Goal: Information Seeking & Learning: Learn about a topic

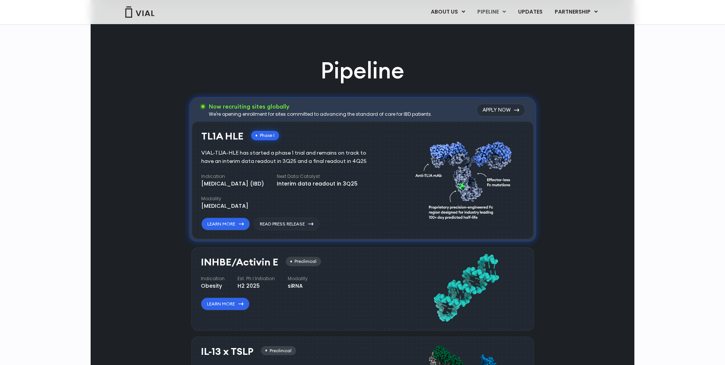
scroll to position [503, 0]
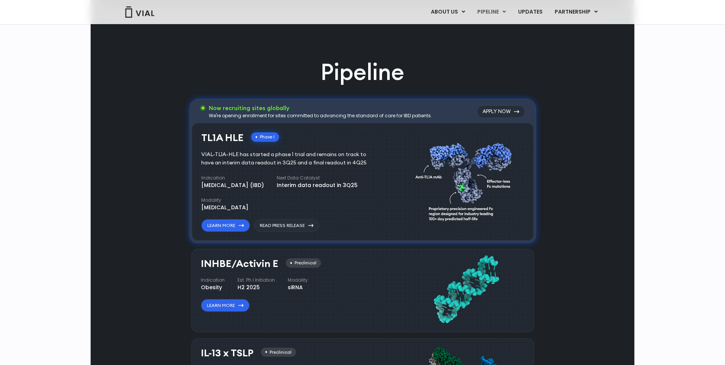
click at [248, 267] on h3 "INHBE/Activin E" at bounding box center [239, 264] width 77 height 11
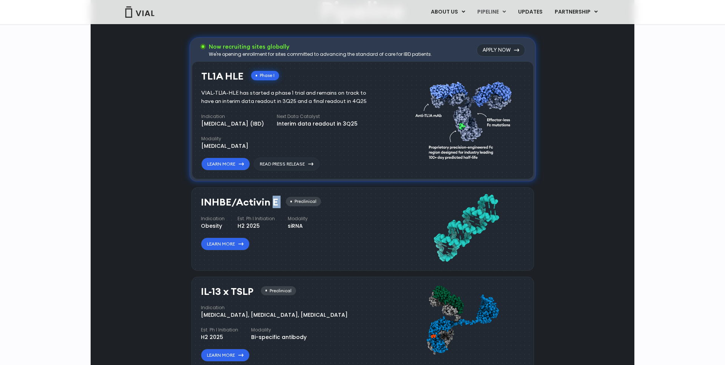
scroll to position [566, 0]
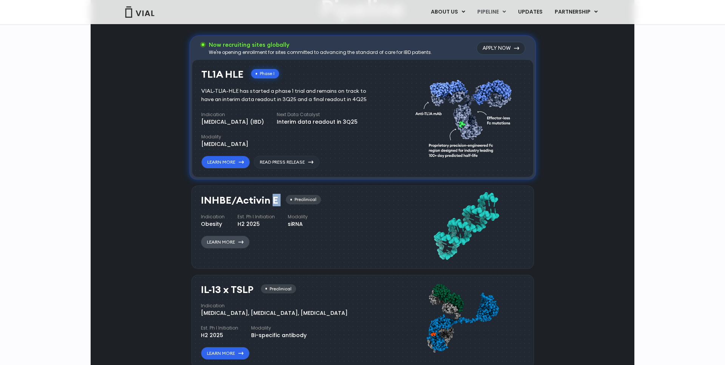
click at [228, 241] on link "Learn More" at bounding box center [225, 242] width 49 height 13
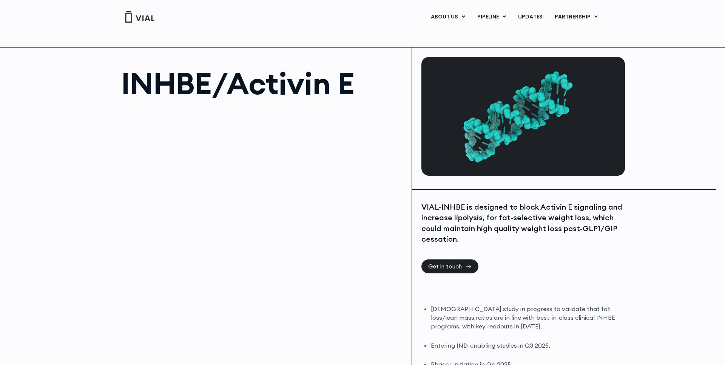
click at [513, 216] on div "VIAL-INHBE is designed to block Activin E signaling and increase lipolysis, for…" at bounding box center [522, 223] width 202 height 43
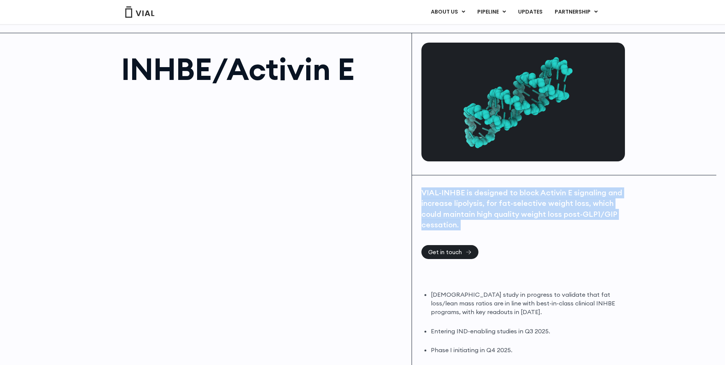
scroll to position [18, 0]
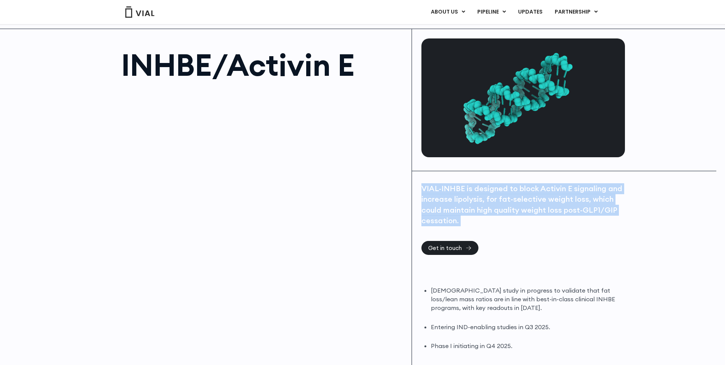
click at [539, 216] on div "VIAL-INHBE is designed to block Activin E signaling and increase lipolysis, for…" at bounding box center [522, 204] width 202 height 43
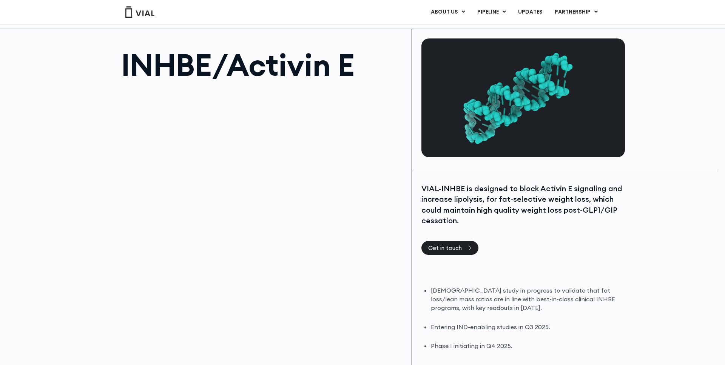
click at [539, 216] on div "VIAL-INHBE is designed to block Activin E signaling and increase lipolysis, for…" at bounding box center [522, 204] width 202 height 43
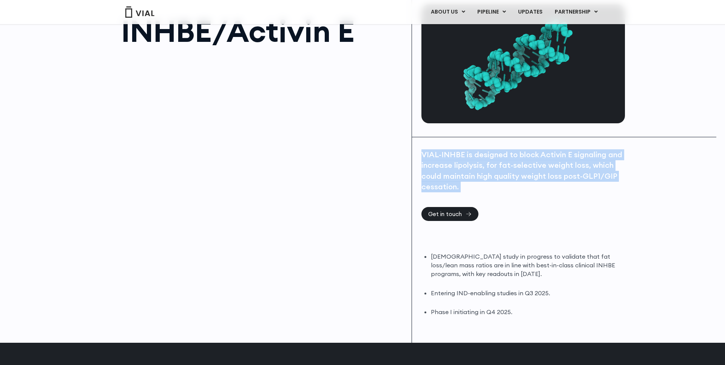
scroll to position [54, 0]
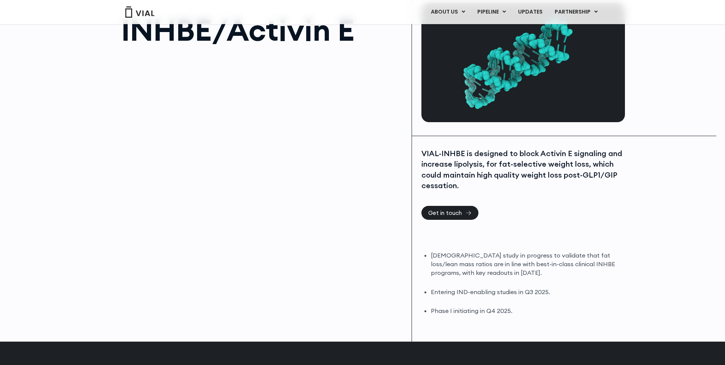
click at [518, 258] on li "DIO study in progress to validate that fat loss/lean mass ratios are in line wi…" at bounding box center [527, 264] width 192 height 26
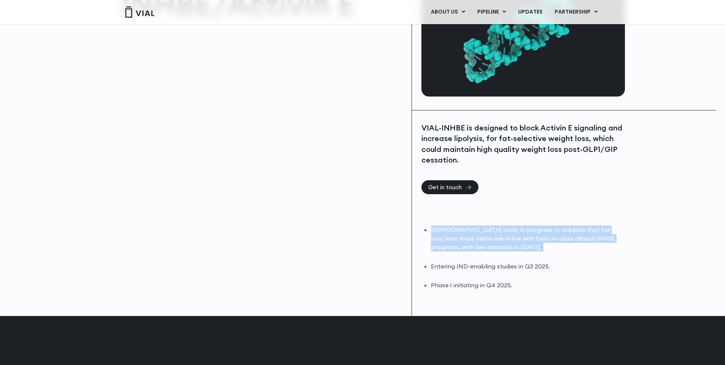
scroll to position [80, 0]
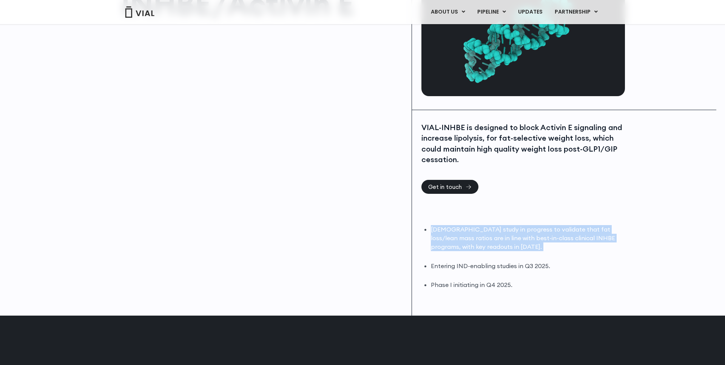
click at [518, 258] on ul "DIO study in progress to validate that fat loss/lean mass ratios are in line wi…" at bounding box center [527, 257] width 192 height 64
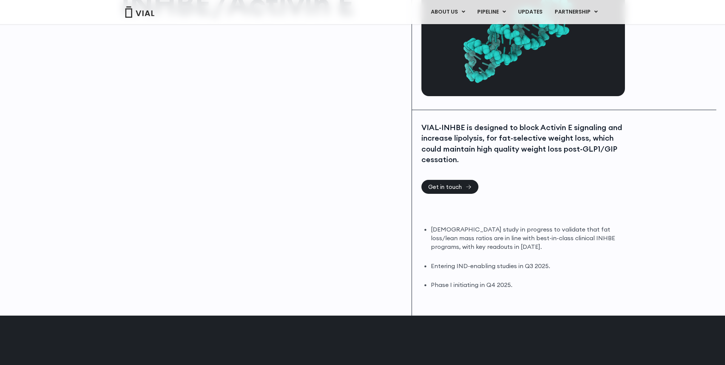
click at [518, 258] on ul "DIO study in progress to validate that fat loss/lean mass ratios are in line wi…" at bounding box center [527, 257] width 192 height 64
click at [517, 272] on ul "DIO study in progress to validate that fat loss/lean mass ratios are in line wi…" at bounding box center [527, 257] width 192 height 64
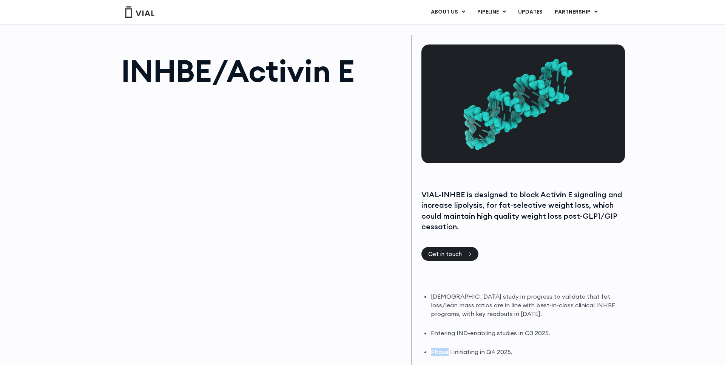
scroll to position [0, 0]
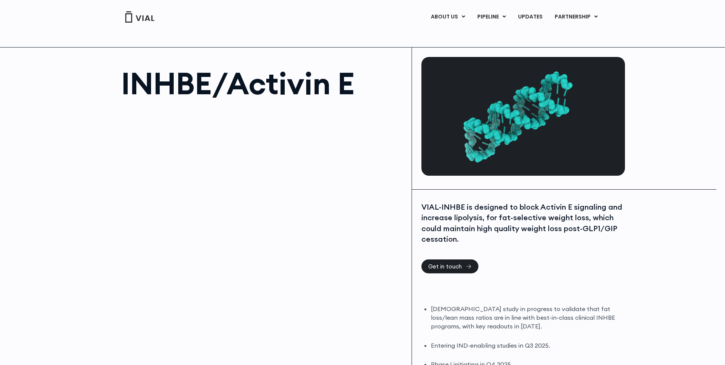
click at [291, 197] on div at bounding box center [262, 191] width 283 height 170
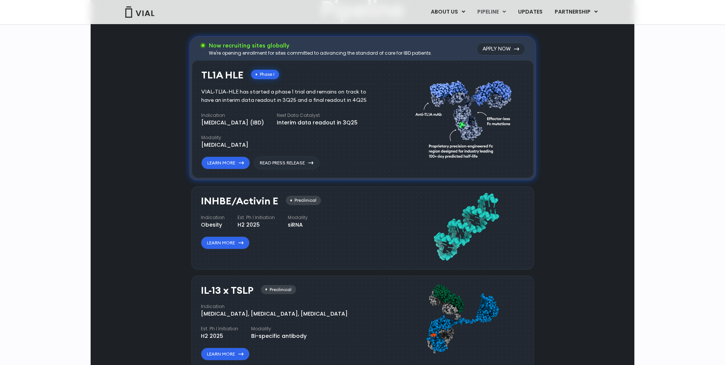
scroll to position [566, 0]
click at [219, 202] on h3 "INHBE/Activin E" at bounding box center [239, 200] width 77 height 11
copy div "INHBE/Activin E"
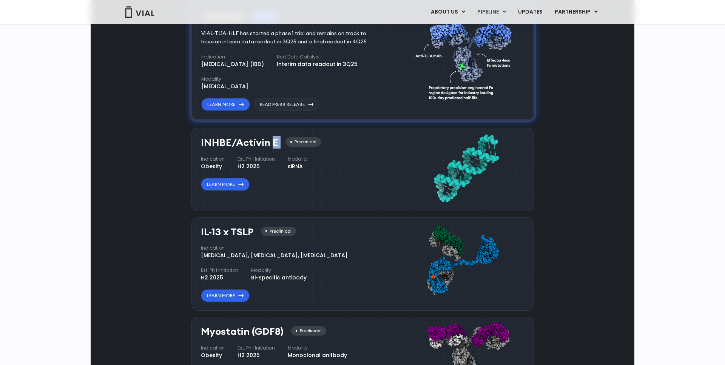
click at [146, 282] on div "Pipeline Now recruiting sites globally We're opening enrollment for sites commi…" at bounding box center [362, 214] width 526 height 559
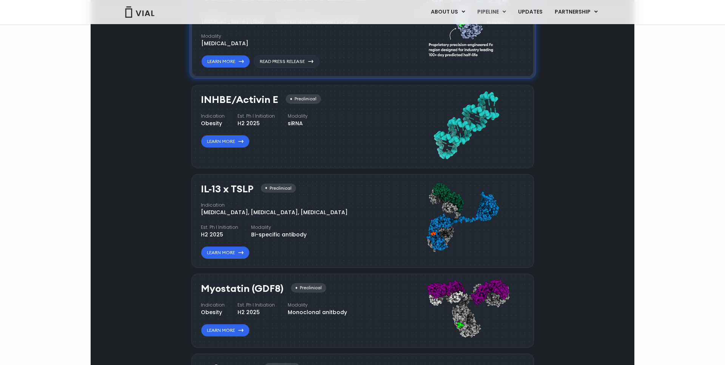
scroll to position [668, 0]
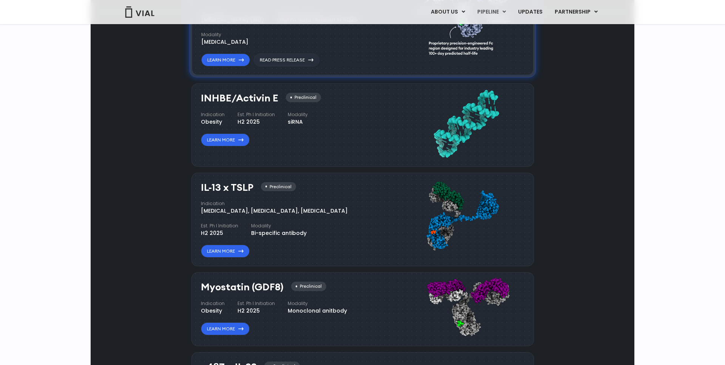
click at [221, 195] on div "IL-13 x TSLP Preclinical Indication [MEDICAL_DATA], [MEDICAL_DATA], [MEDICAL_DA…" at bounding box center [292, 220] width 183 height 76
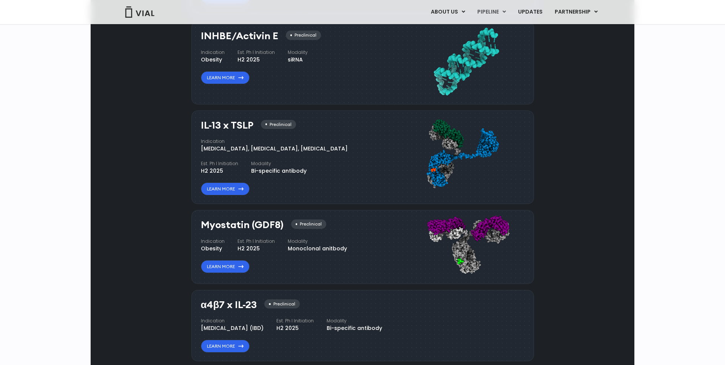
scroll to position [735, 0]
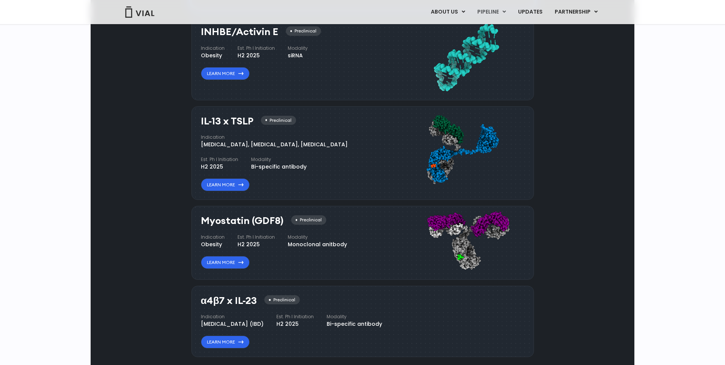
copy div "IL-13 x TSLP"
